Goal: Task Accomplishment & Management: Manage account settings

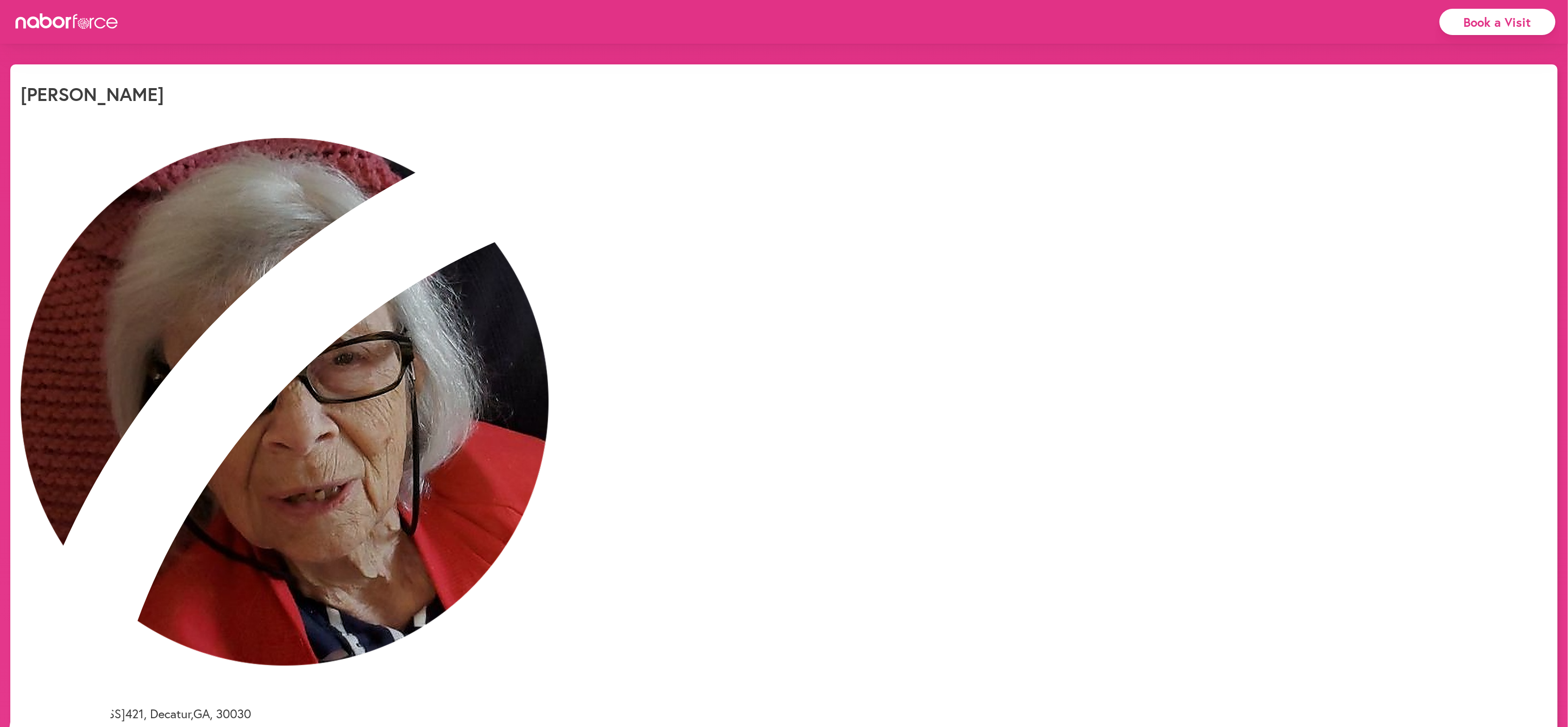
select select "*"
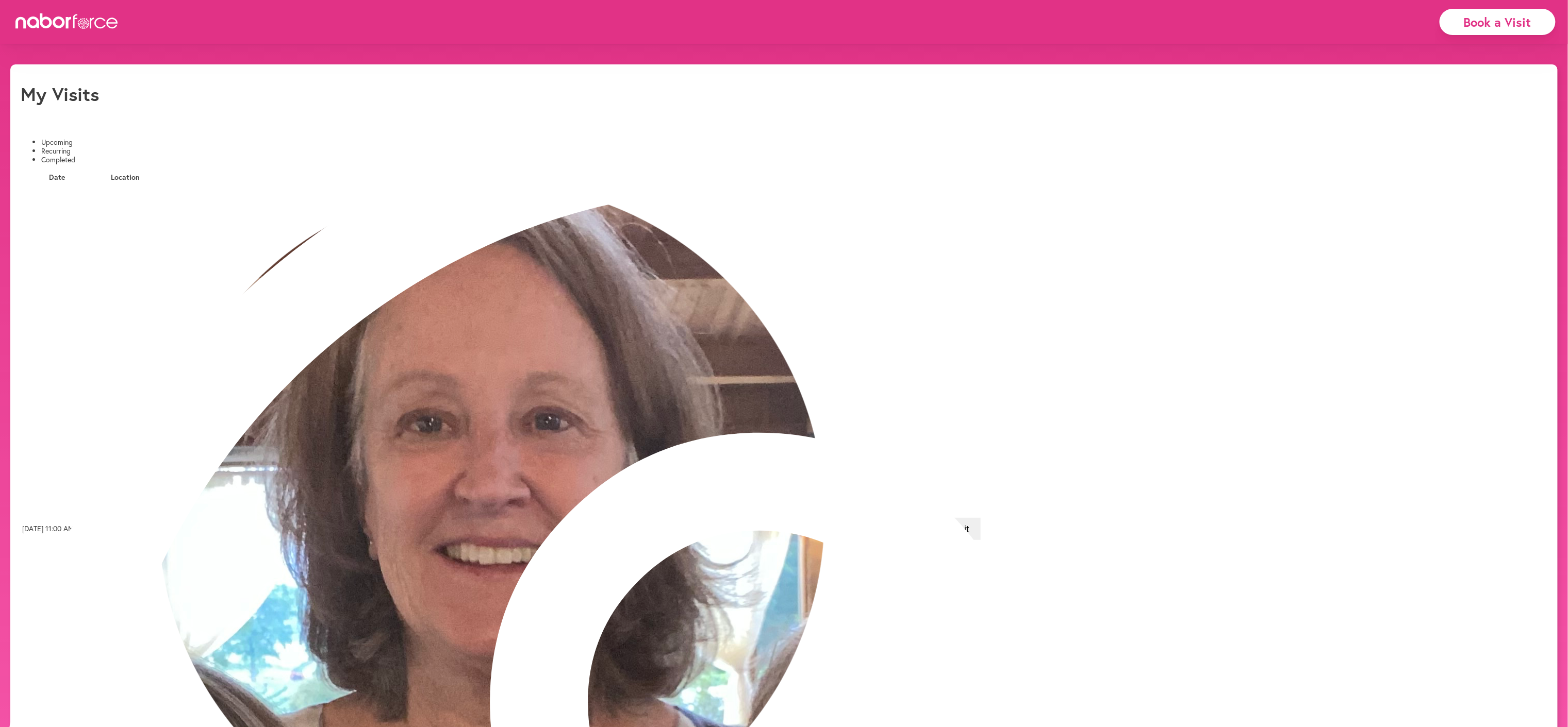
click at [142, 147] on li "Recurring" at bounding box center [794, 151] width 1506 height 9
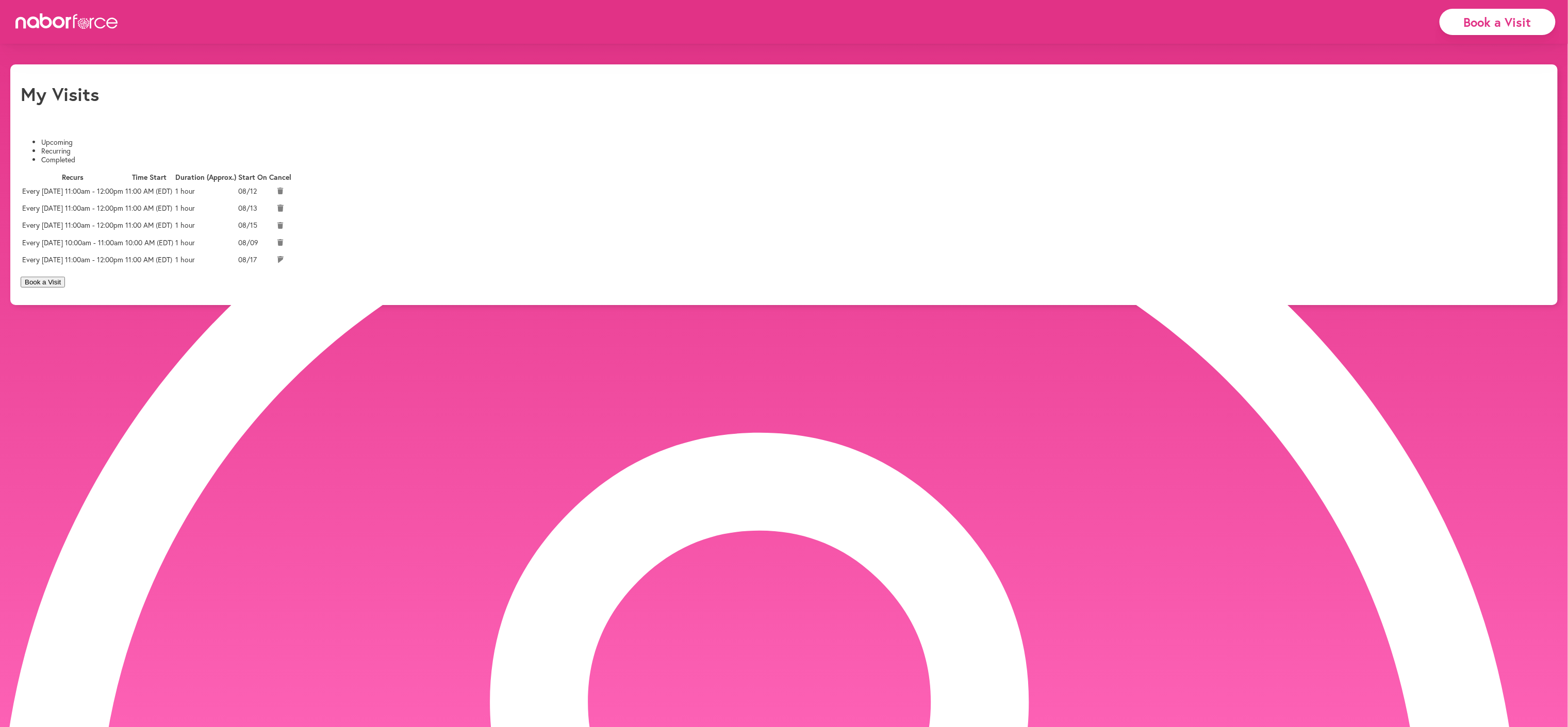
click at [76, 138] on li "Upcoming" at bounding box center [794, 142] width 1506 height 9
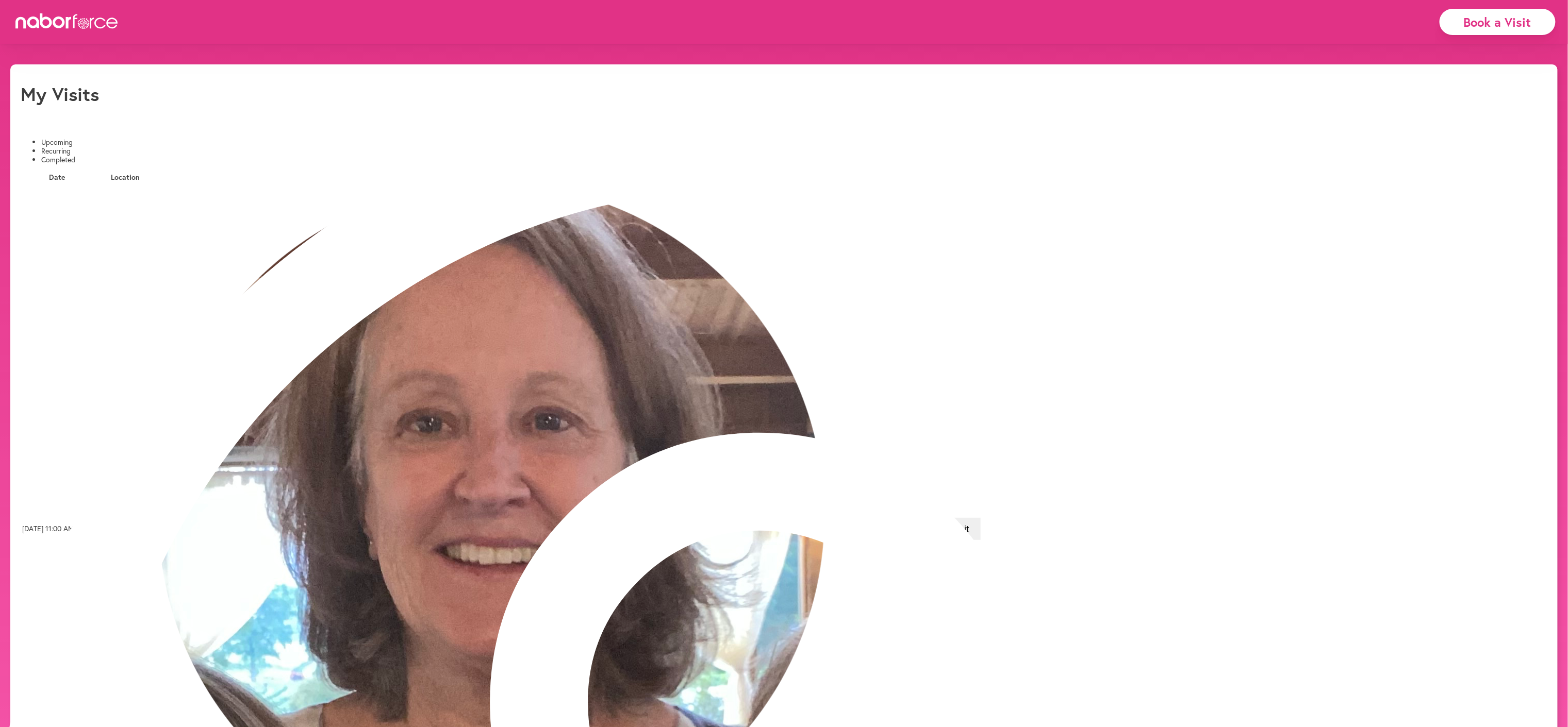
click at [239, 156] on li "Completed" at bounding box center [794, 160] width 1506 height 9
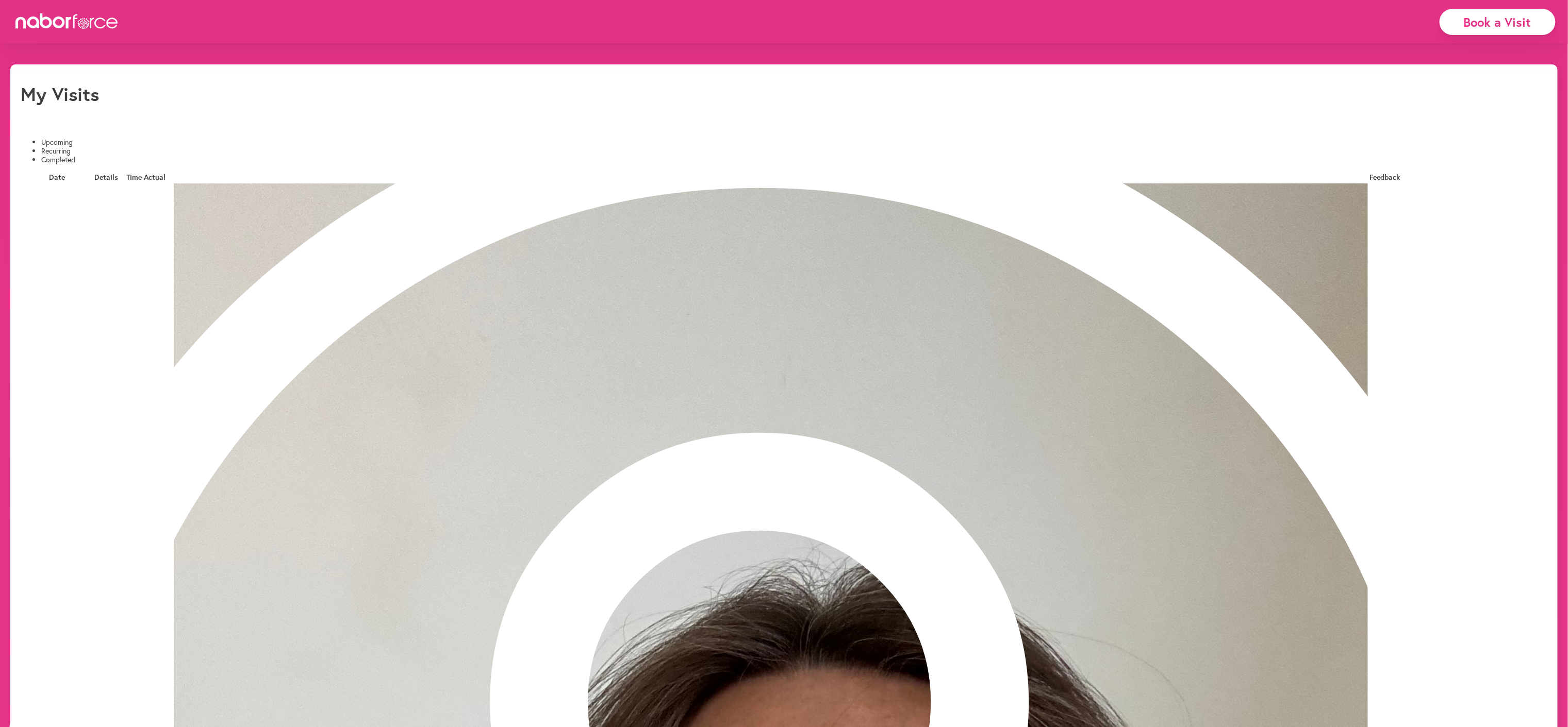
click at [143, 147] on li "Recurring" at bounding box center [794, 151] width 1506 height 9
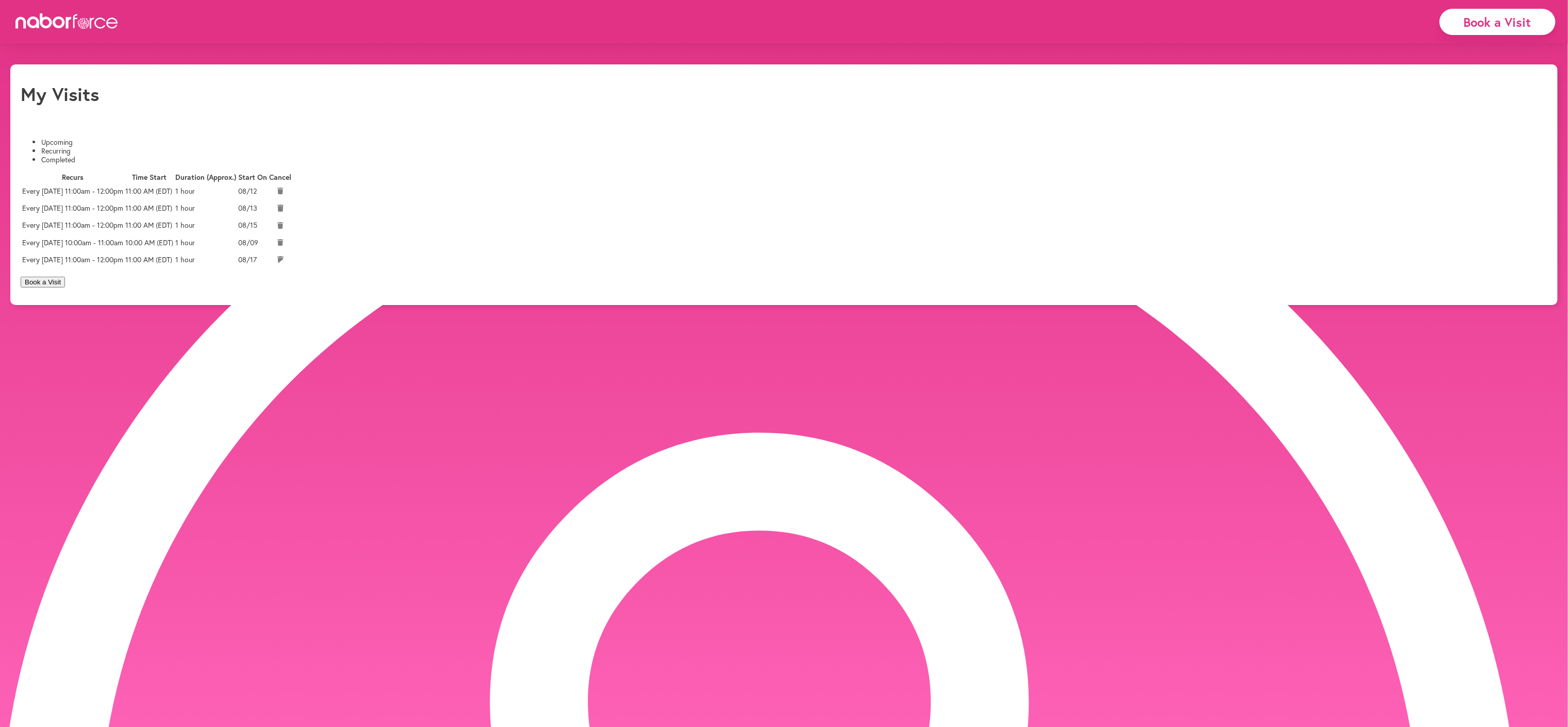
click at [68, 138] on li "Upcoming" at bounding box center [794, 142] width 1506 height 9
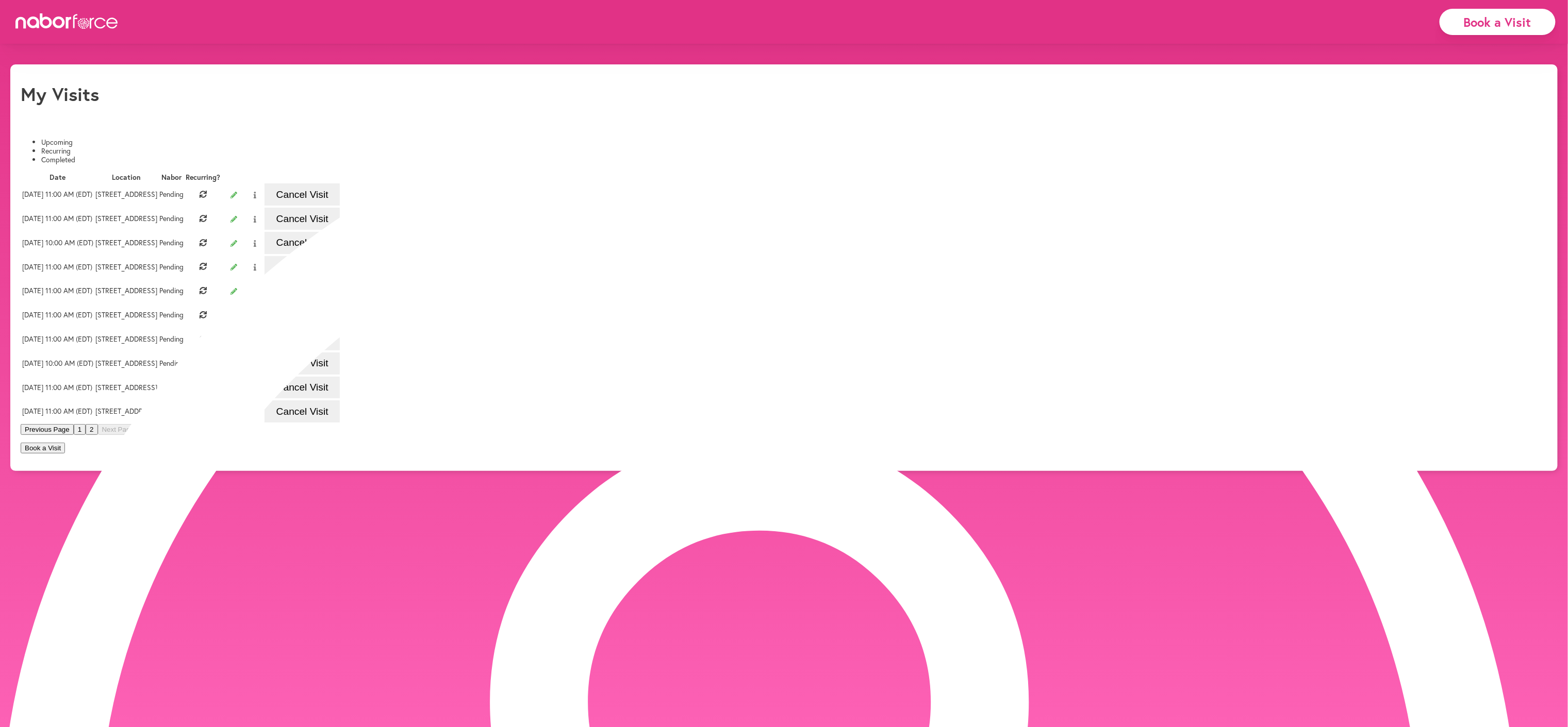
click at [74, 435] on button "Previous Page" at bounding box center [47, 430] width 53 height 11
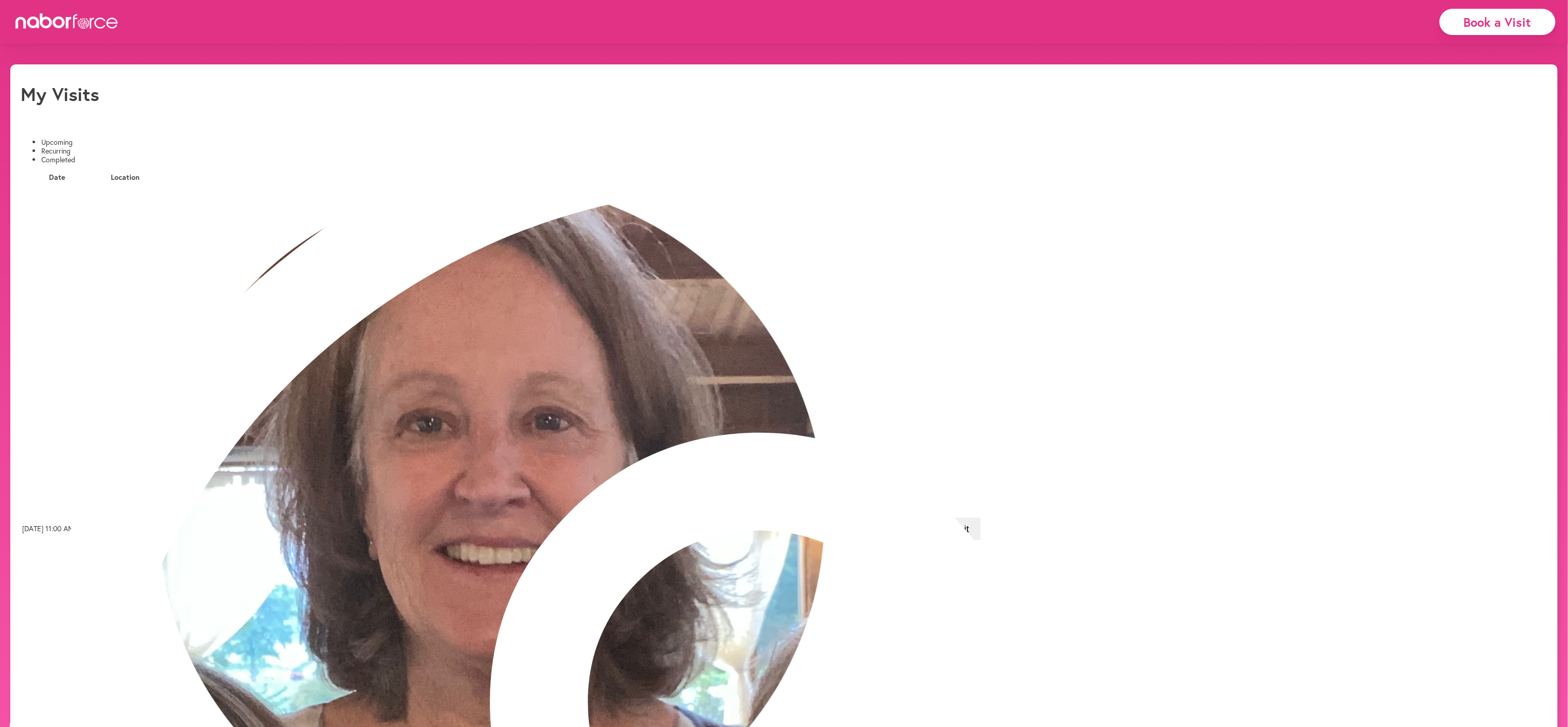
click at [161, 147] on li "Recurring" at bounding box center [794, 151] width 1506 height 9
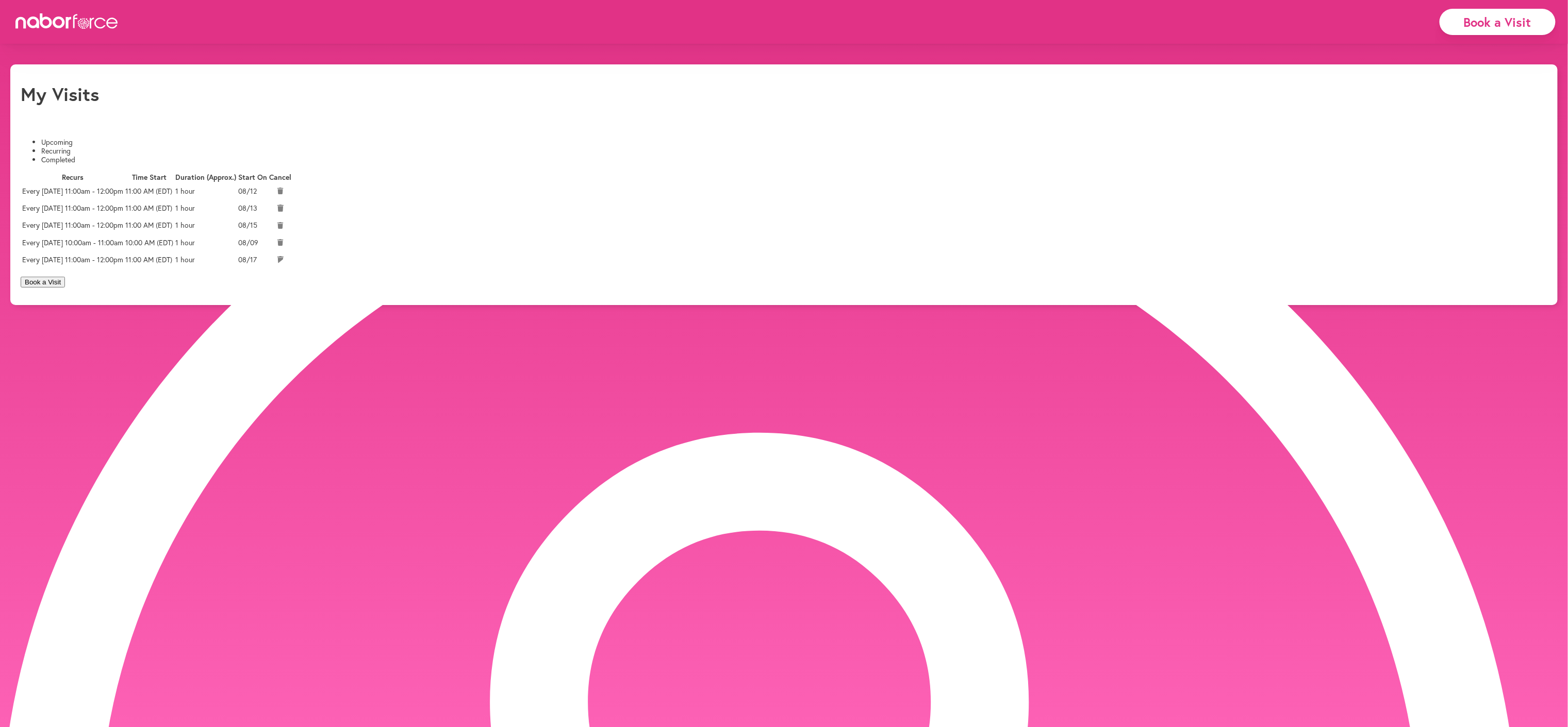
click at [72, 138] on li "Upcoming" at bounding box center [794, 142] width 1506 height 9
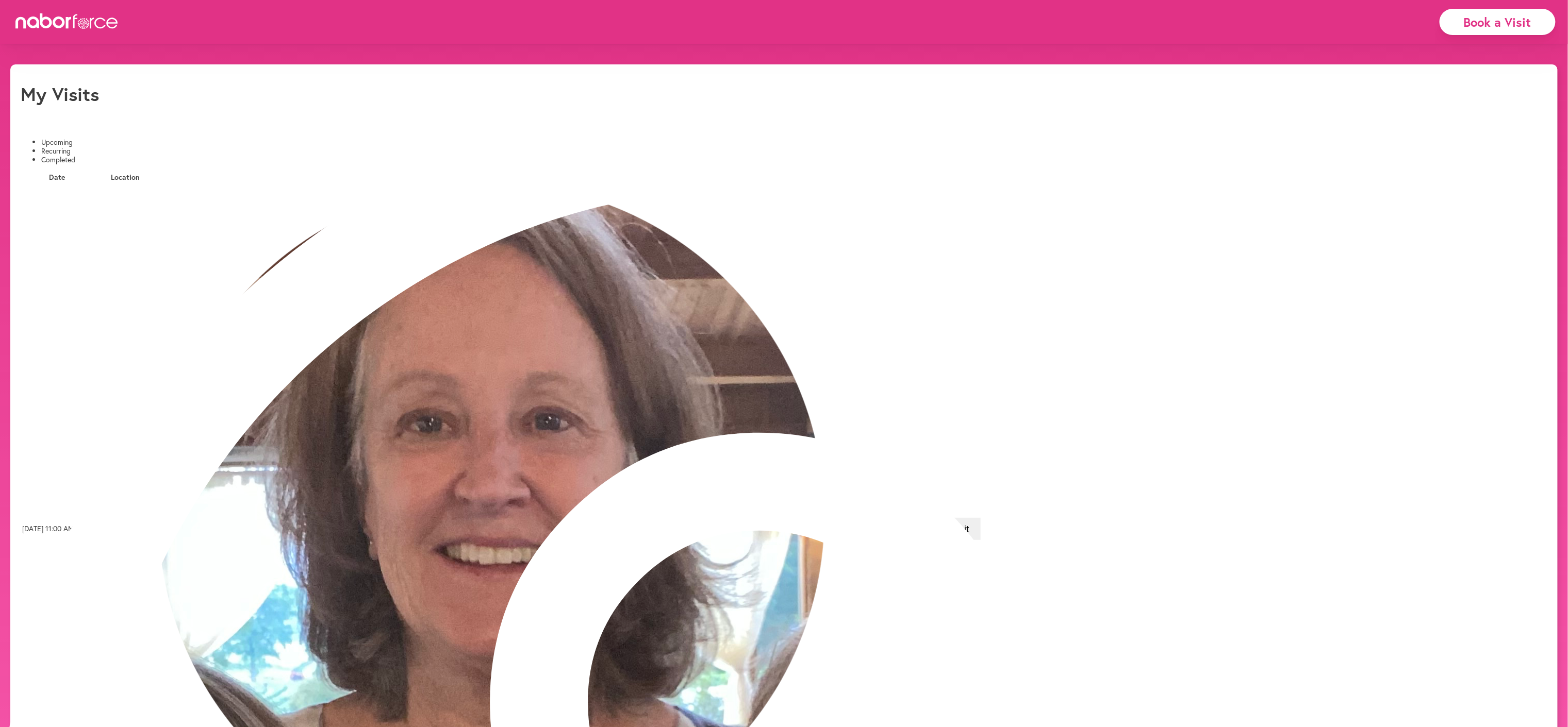
click at [897, 526] on icon at bounding box center [896, 529] width 2 height 7
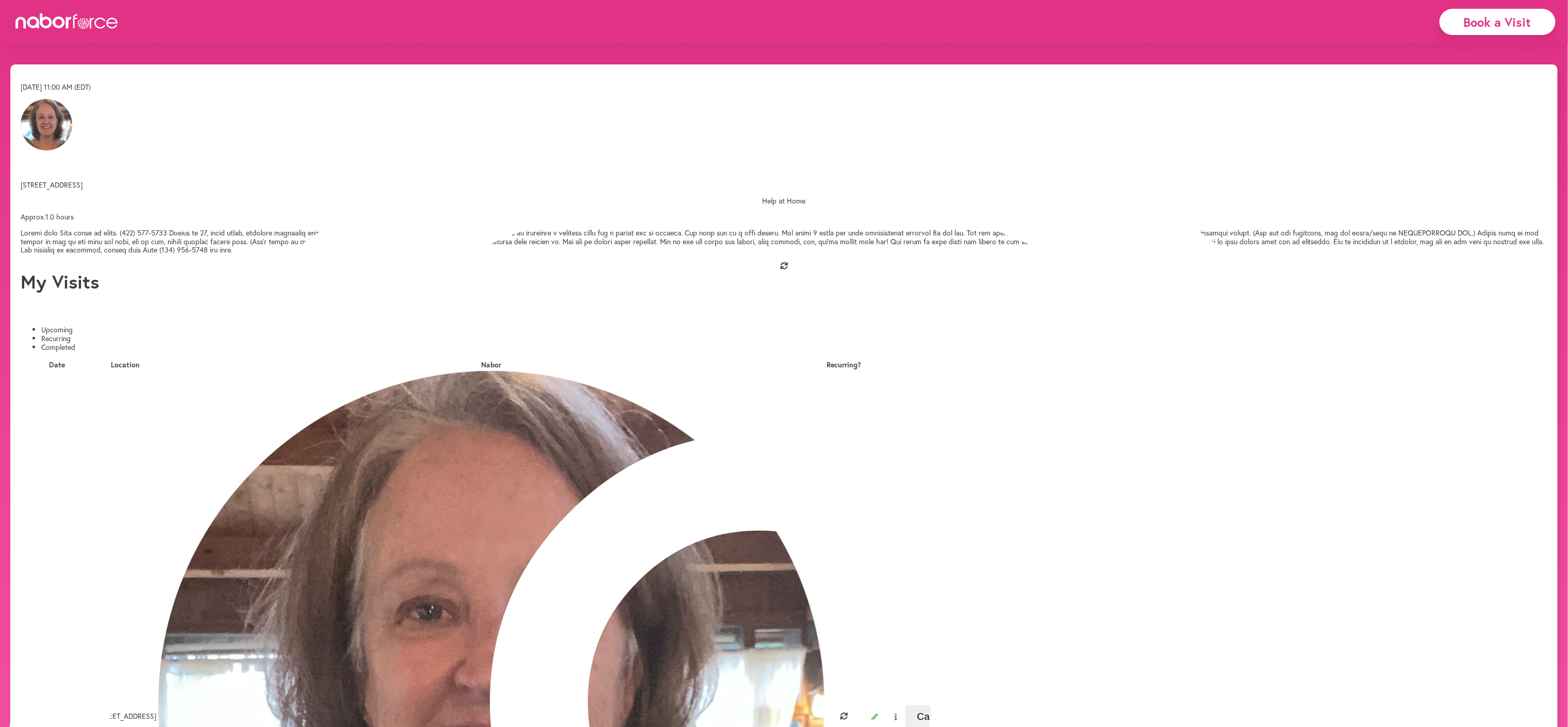
click at [1538, 30] on icon "close" at bounding box center [1549, 19] width 22 height 22
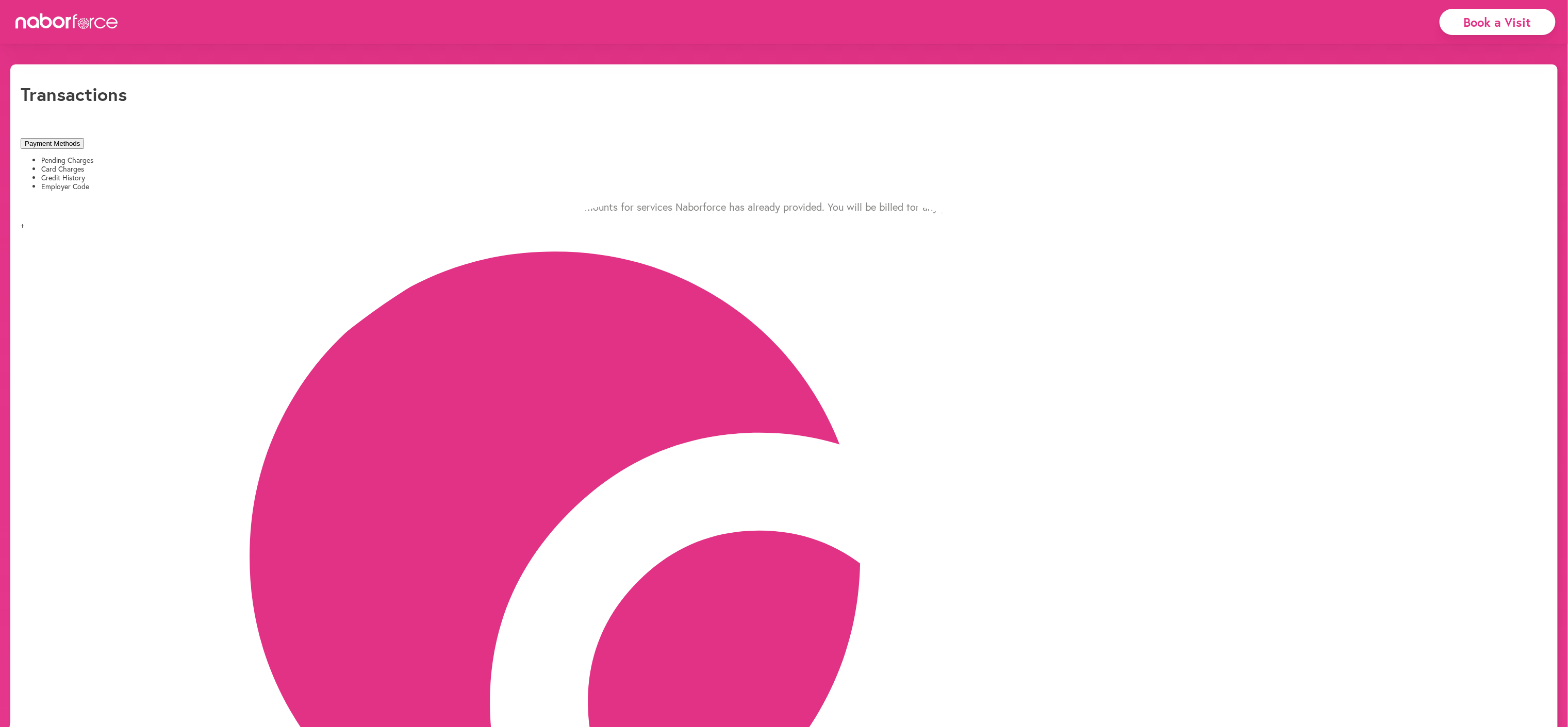
click at [84, 138] on button "Payment Methods" at bounding box center [52, 144] width 63 height 11
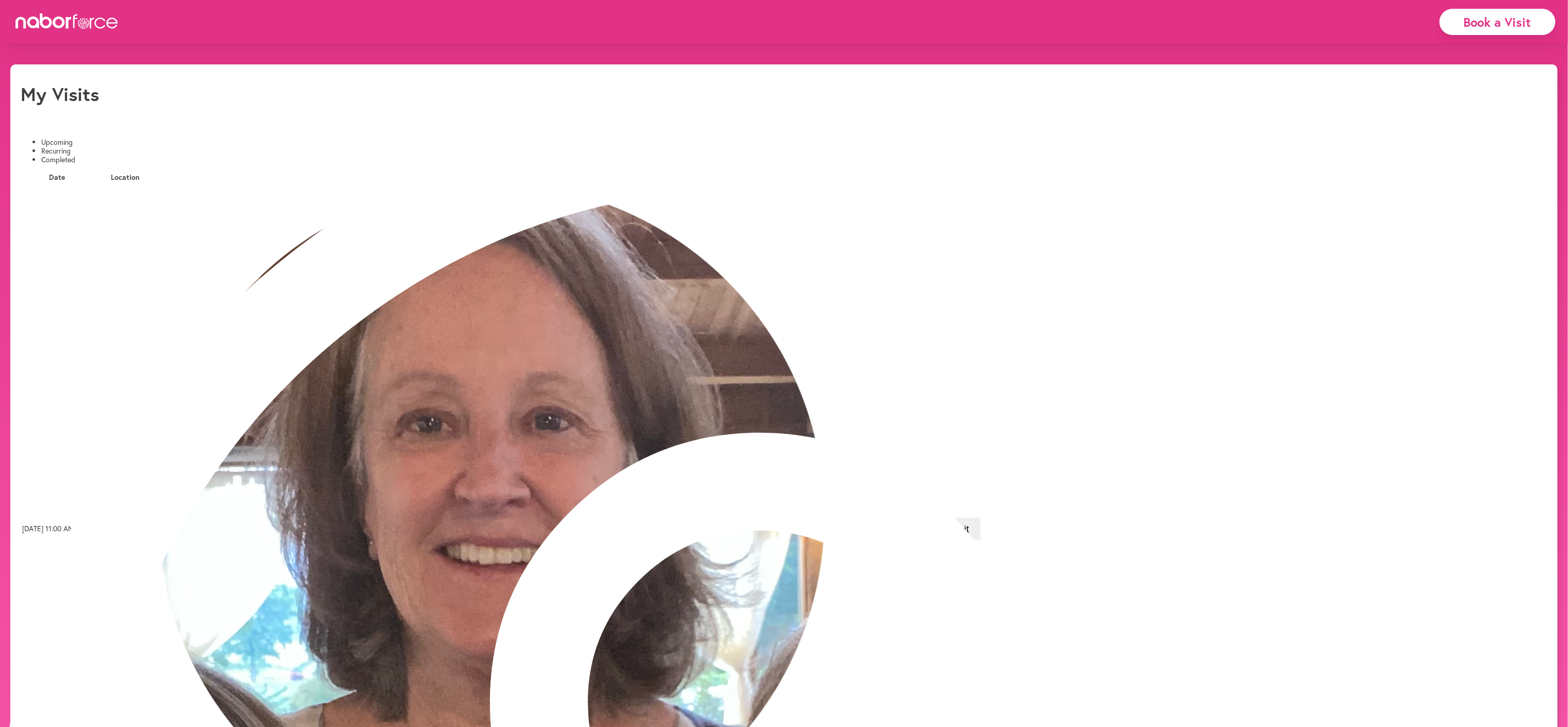
click at [157, 147] on li "Recurring" at bounding box center [794, 151] width 1506 height 9
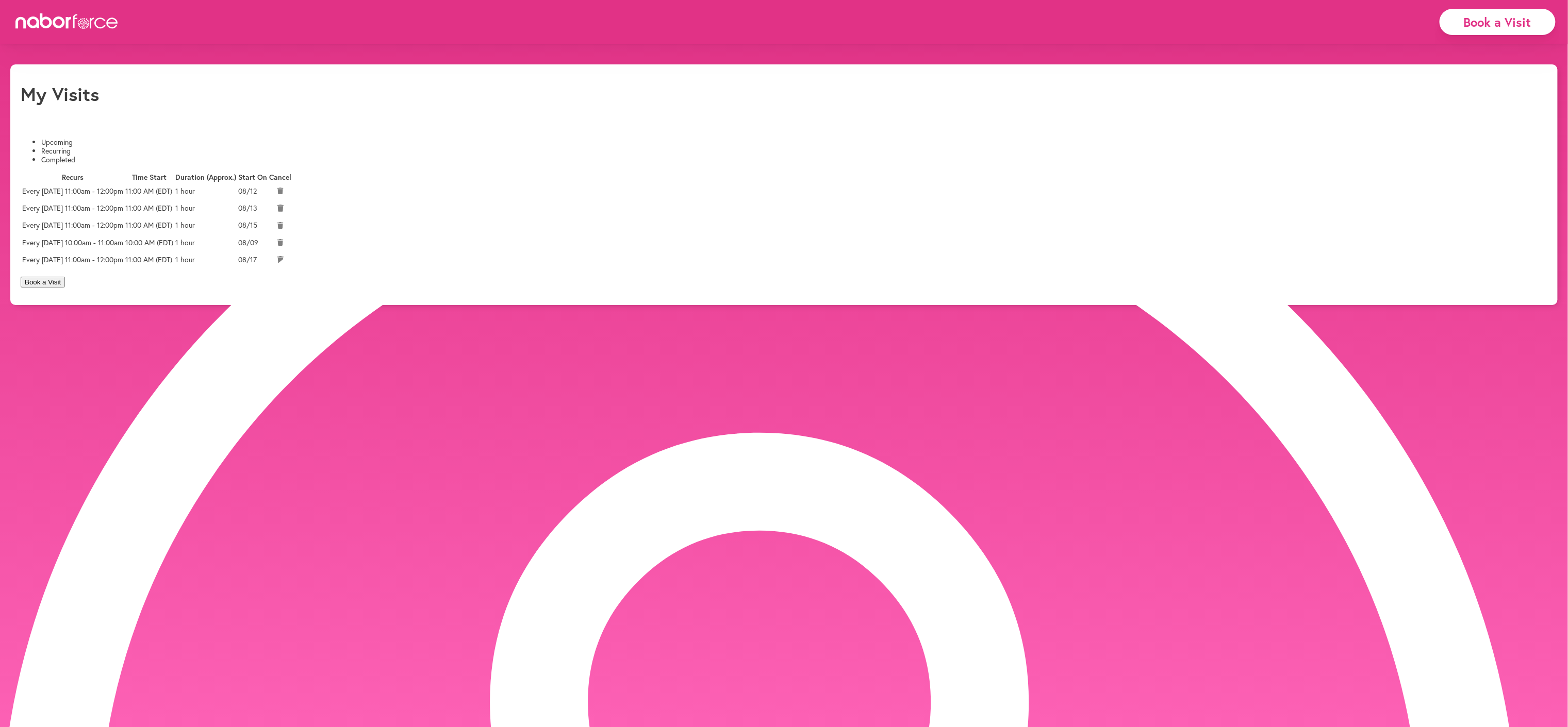
click at [58, 138] on li "Upcoming" at bounding box center [794, 142] width 1506 height 9
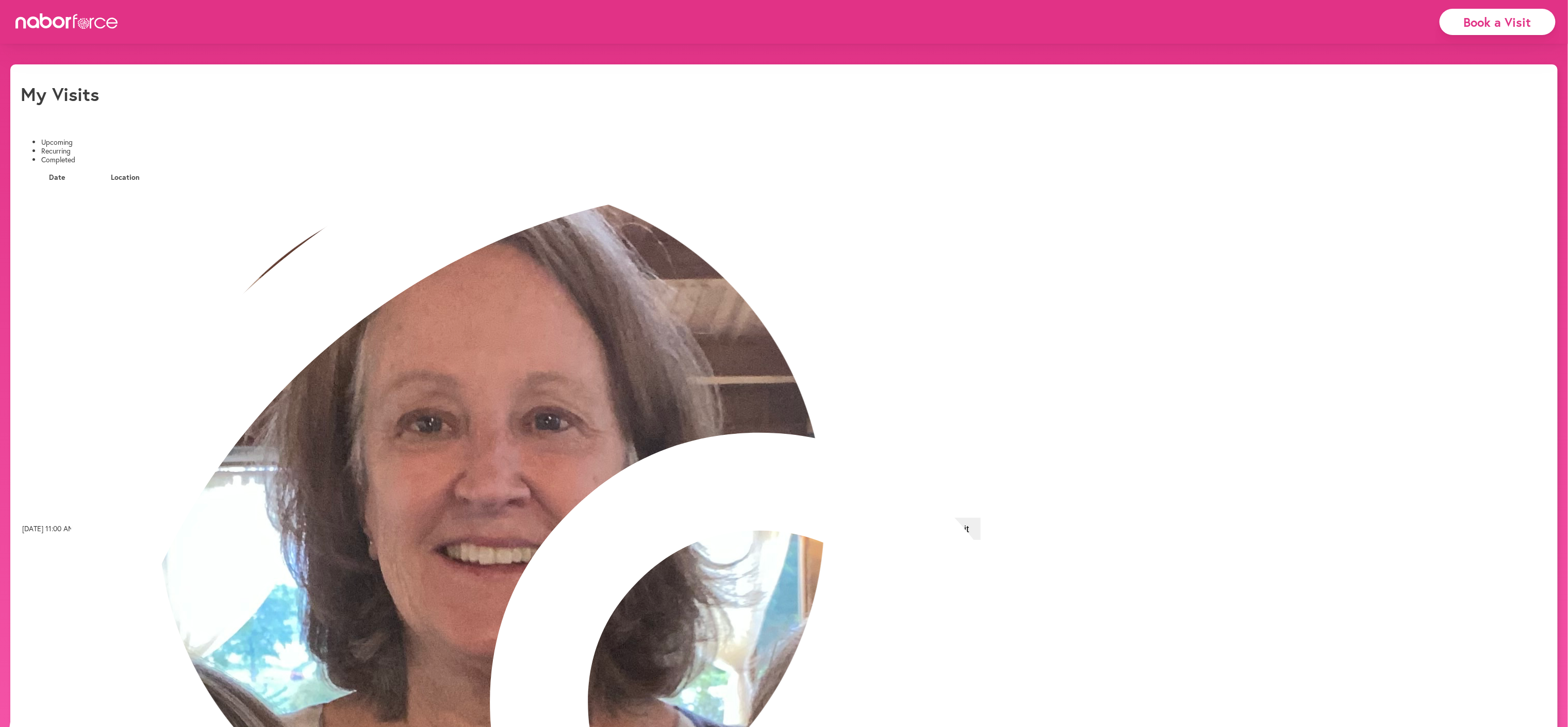
click at [172, 147] on li "Recurring" at bounding box center [794, 151] width 1506 height 9
